Goal: Browse casually: Explore the website without a specific task or goal

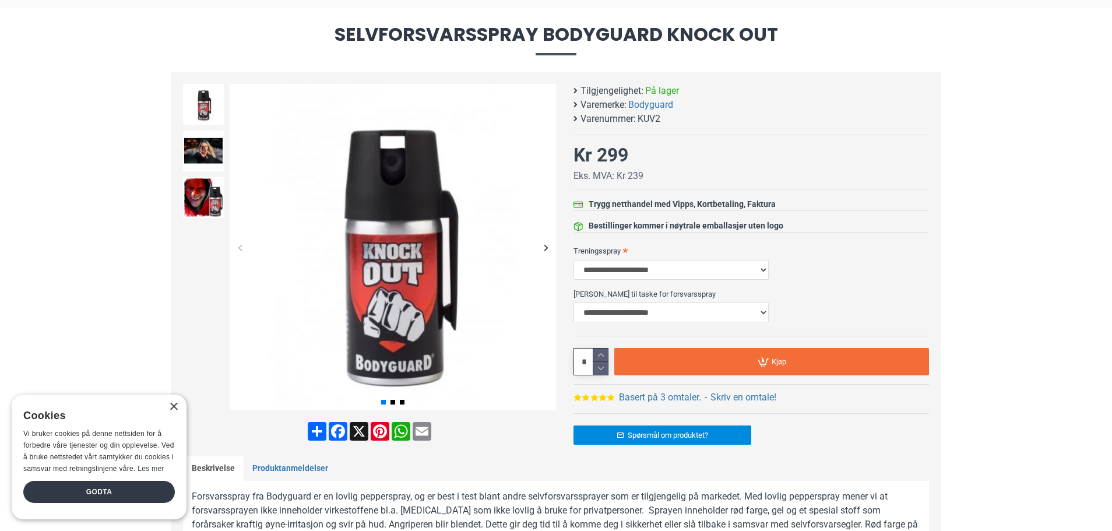
scroll to position [119, 0]
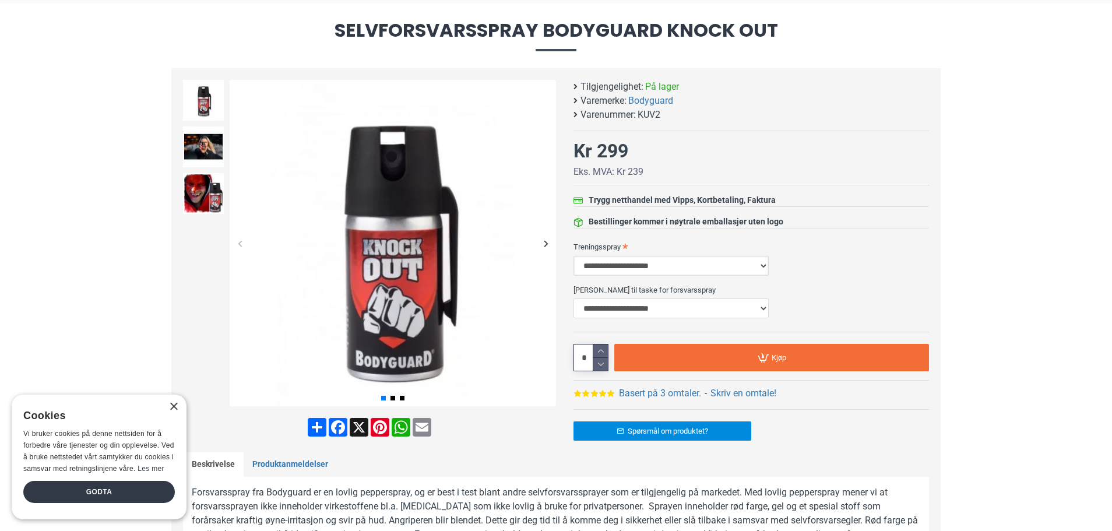
click at [761, 264] on select "**********" at bounding box center [670, 266] width 195 height 20
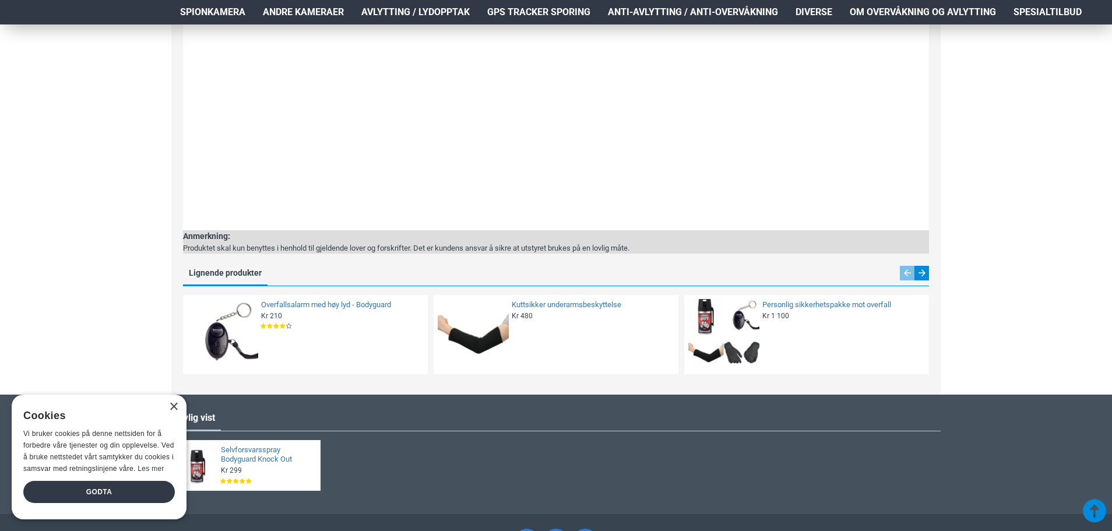
scroll to position [2020, 0]
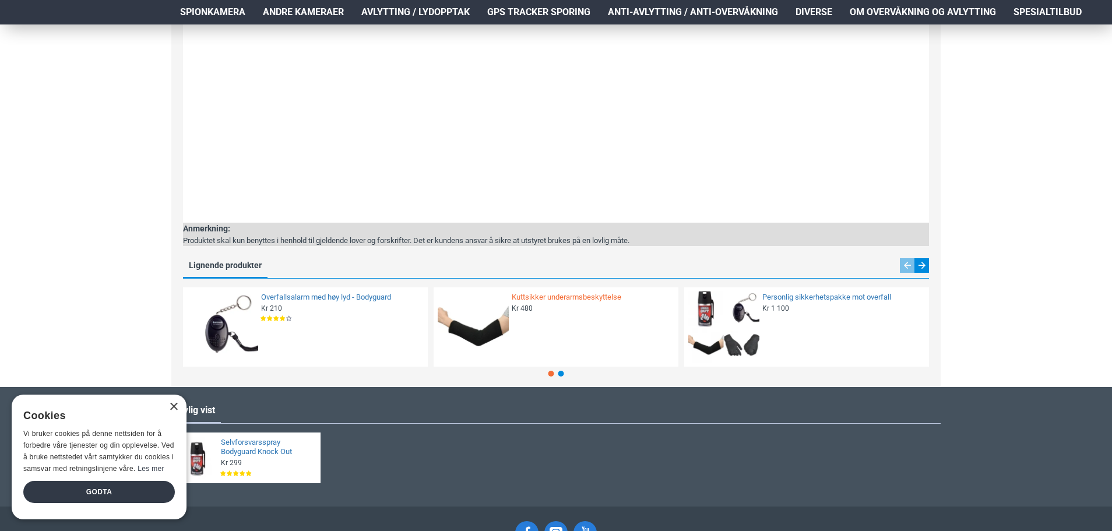
click at [599, 298] on link "Kuttsikker underarmsbeskyttelse" at bounding box center [591, 297] width 160 height 10
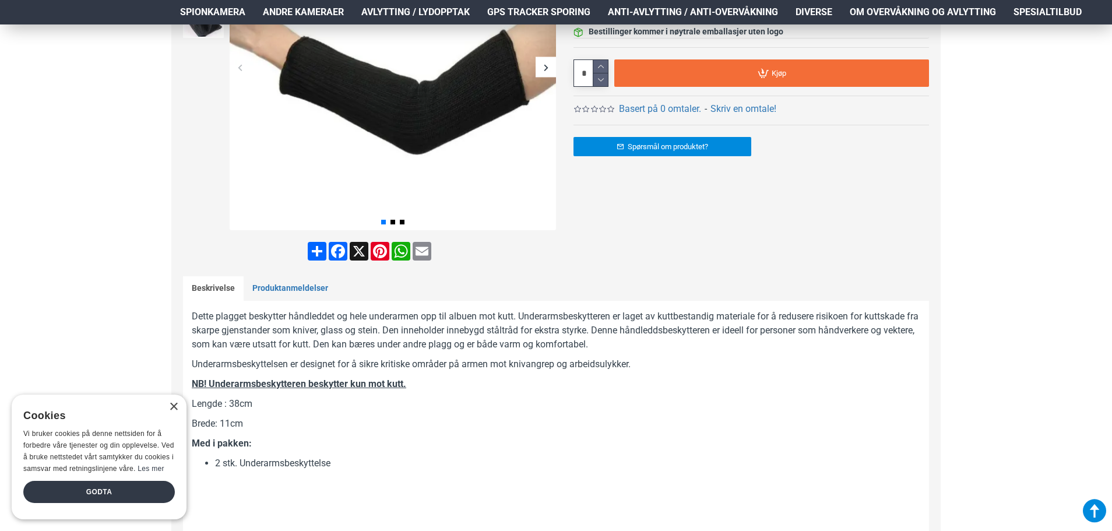
scroll to position [298, 0]
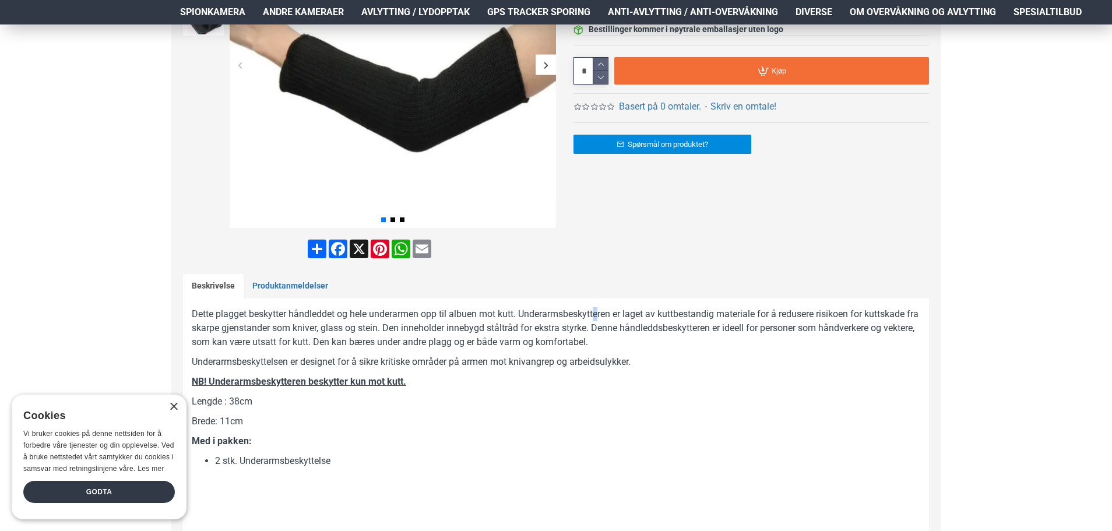
drag, startPoint x: 0, startPoint y: 0, endPoint x: 598, endPoint y: 306, distance: 671.9
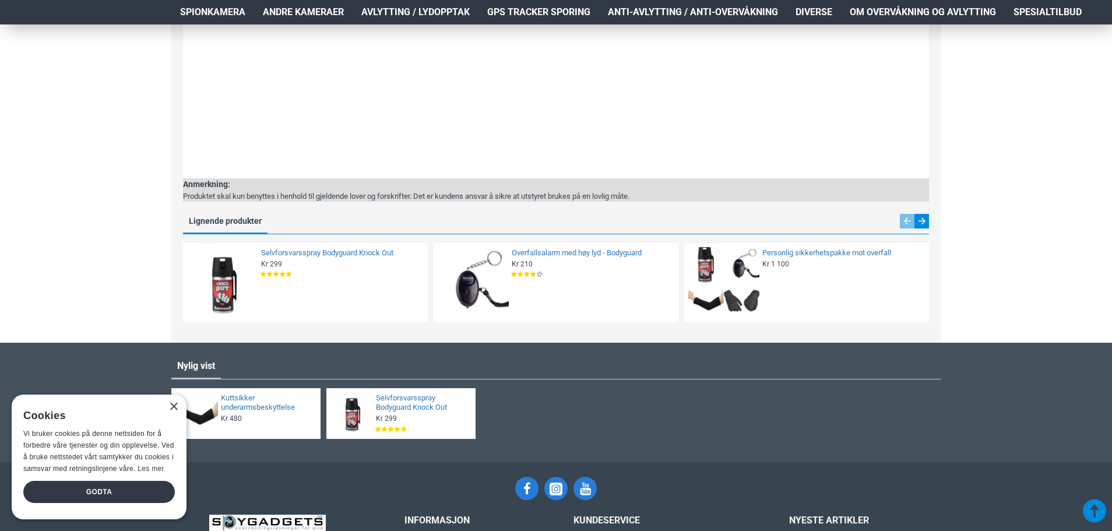
scroll to position [1439, 0]
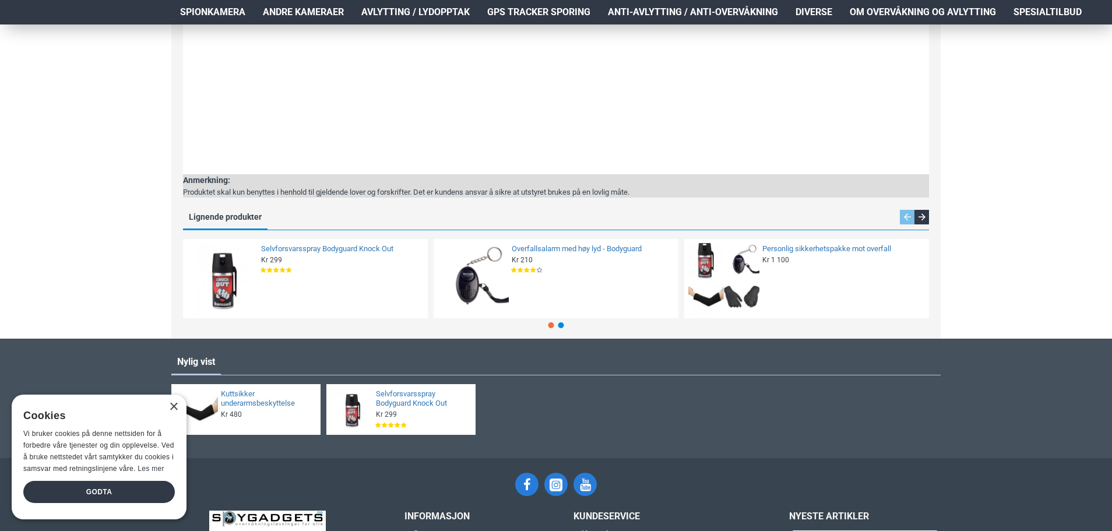
click at [924, 216] on div "Next slide" at bounding box center [921, 217] width 15 height 15
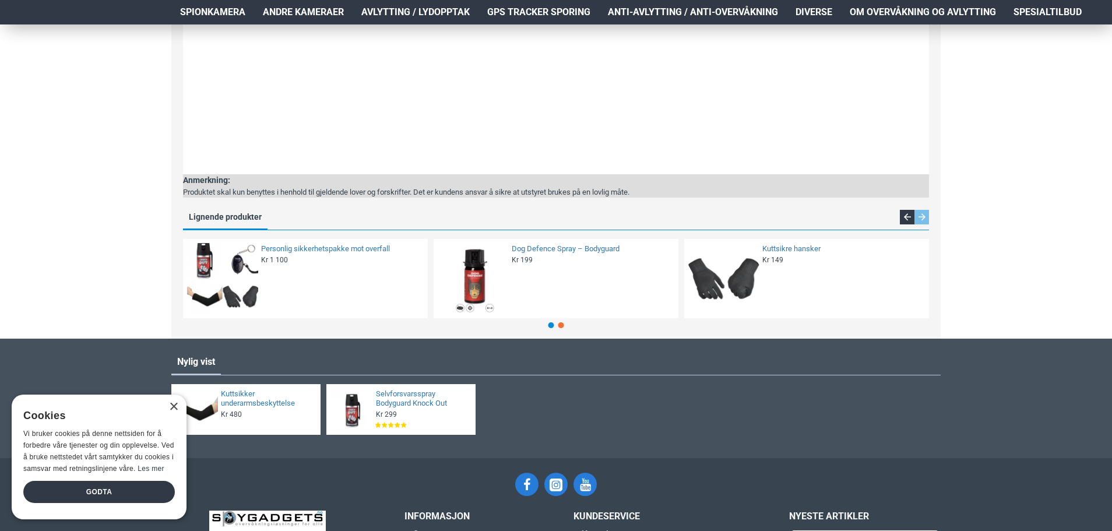
click at [904, 213] on div "Previous slide" at bounding box center [906, 217] width 15 height 15
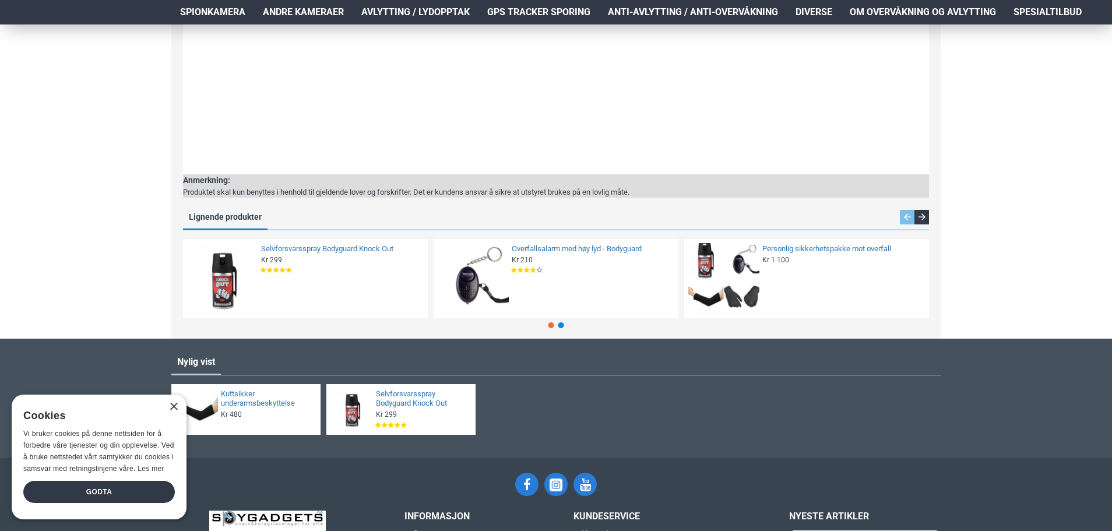
click at [920, 216] on div "Next slide" at bounding box center [921, 217] width 15 height 15
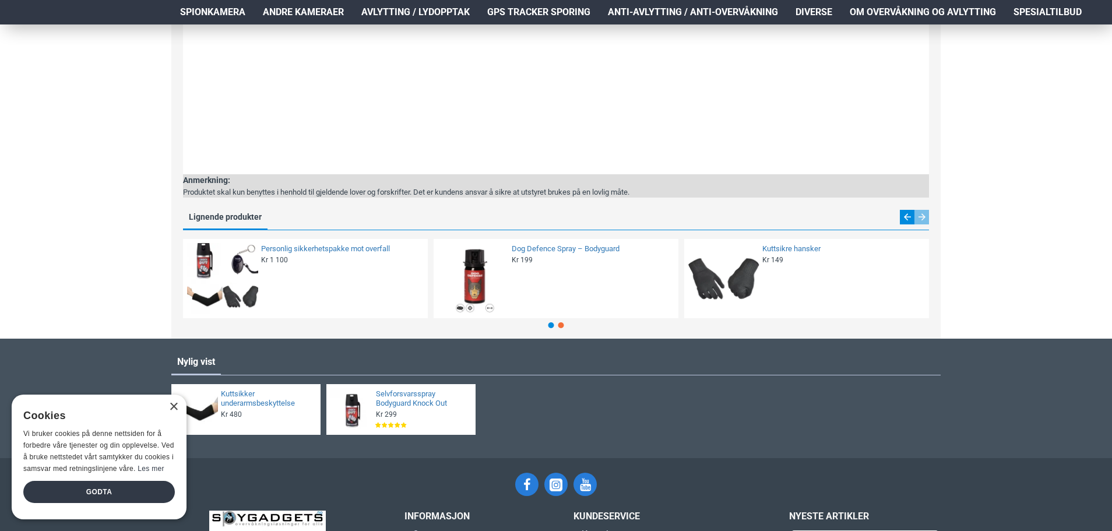
click at [755, 274] on img at bounding box center [723, 278] width 71 height 71
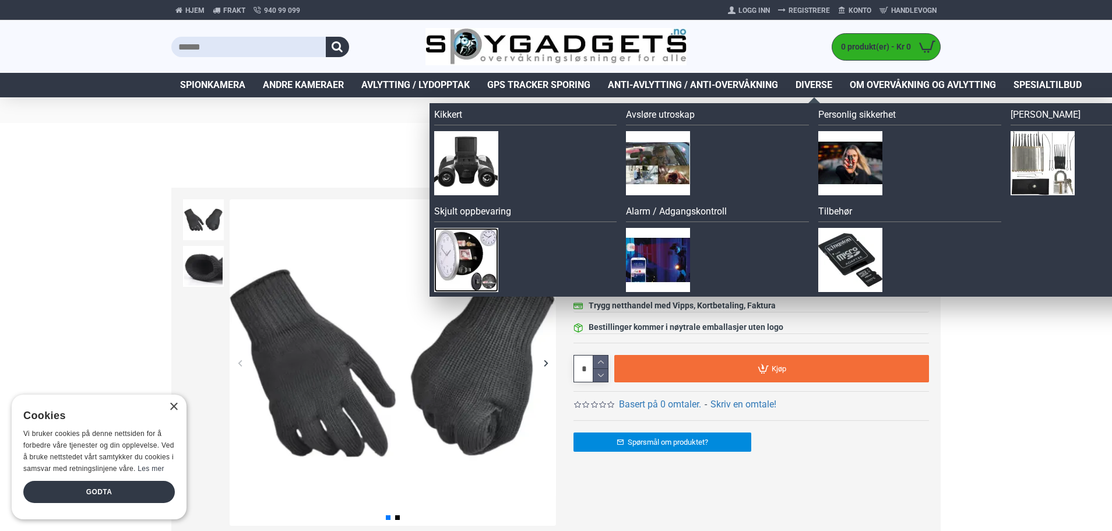
click at [475, 253] on img at bounding box center [466, 260] width 64 height 64
click at [841, 143] on img at bounding box center [850, 163] width 64 height 64
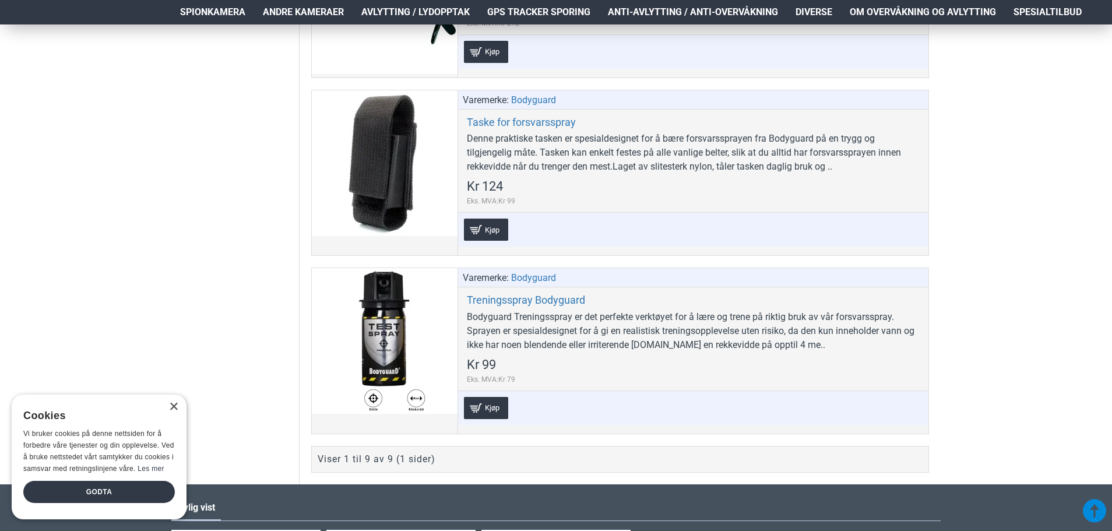
scroll to position [1405, 0]
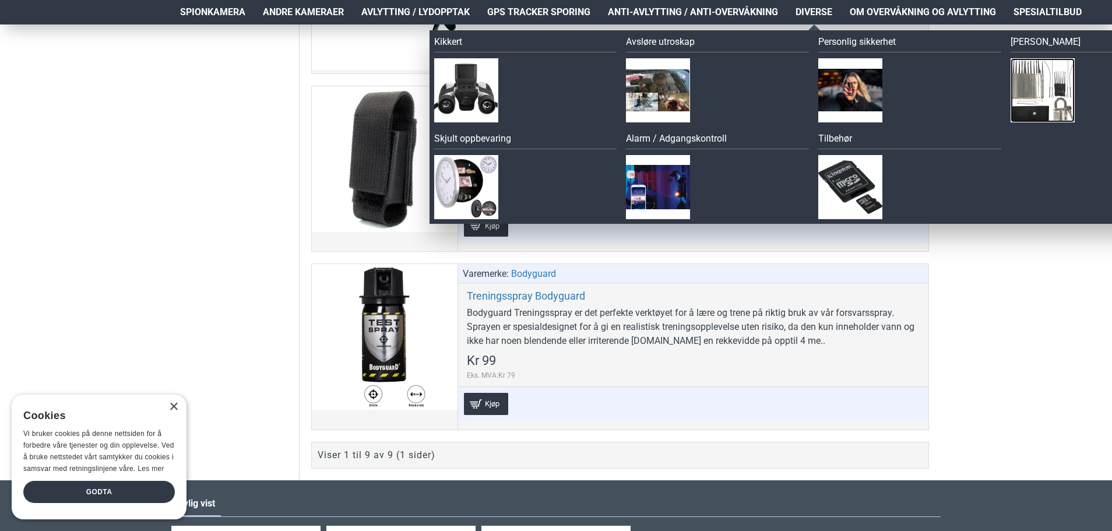
click at [1049, 89] on img at bounding box center [1042, 90] width 64 height 64
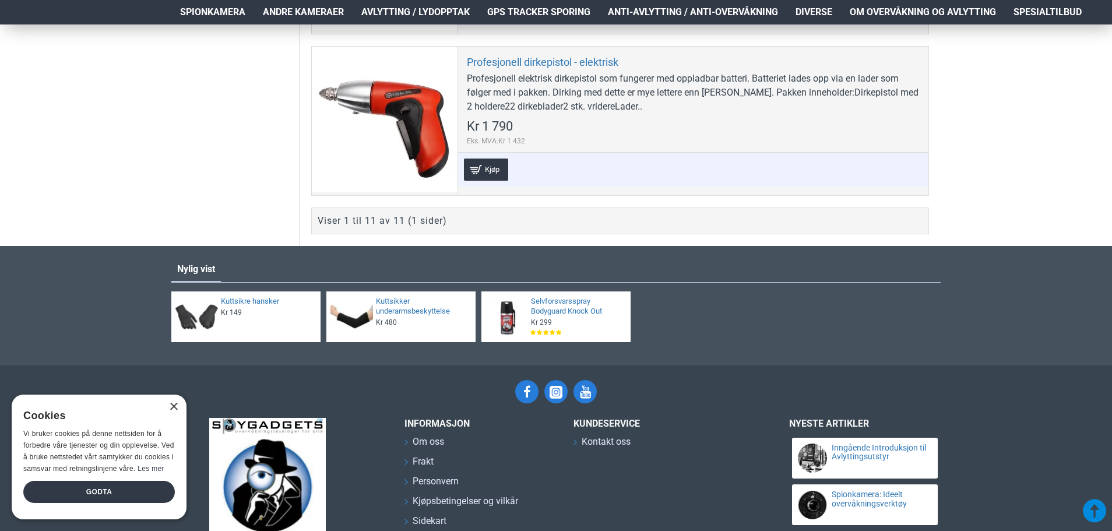
scroll to position [2020, 0]
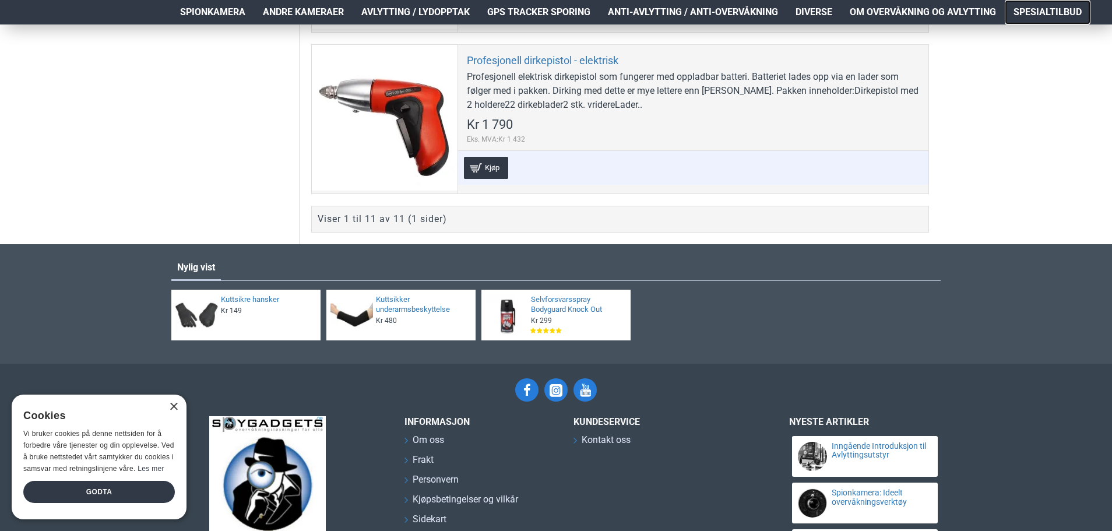
click at [1050, 12] on span "Spesialtilbud" at bounding box center [1047, 12] width 68 height 14
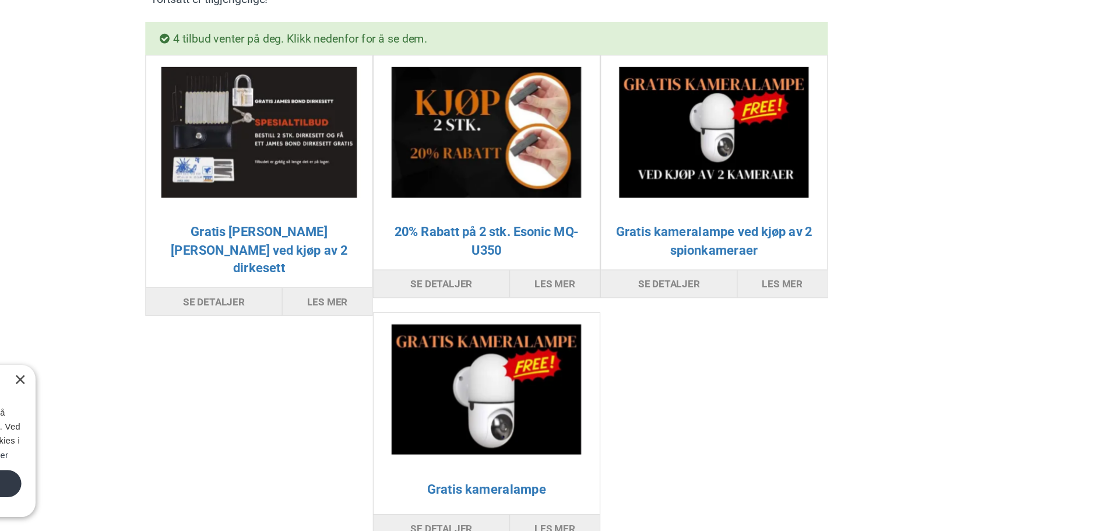
scroll to position [133, 0]
